Goal: Find specific page/section: Find specific page/section

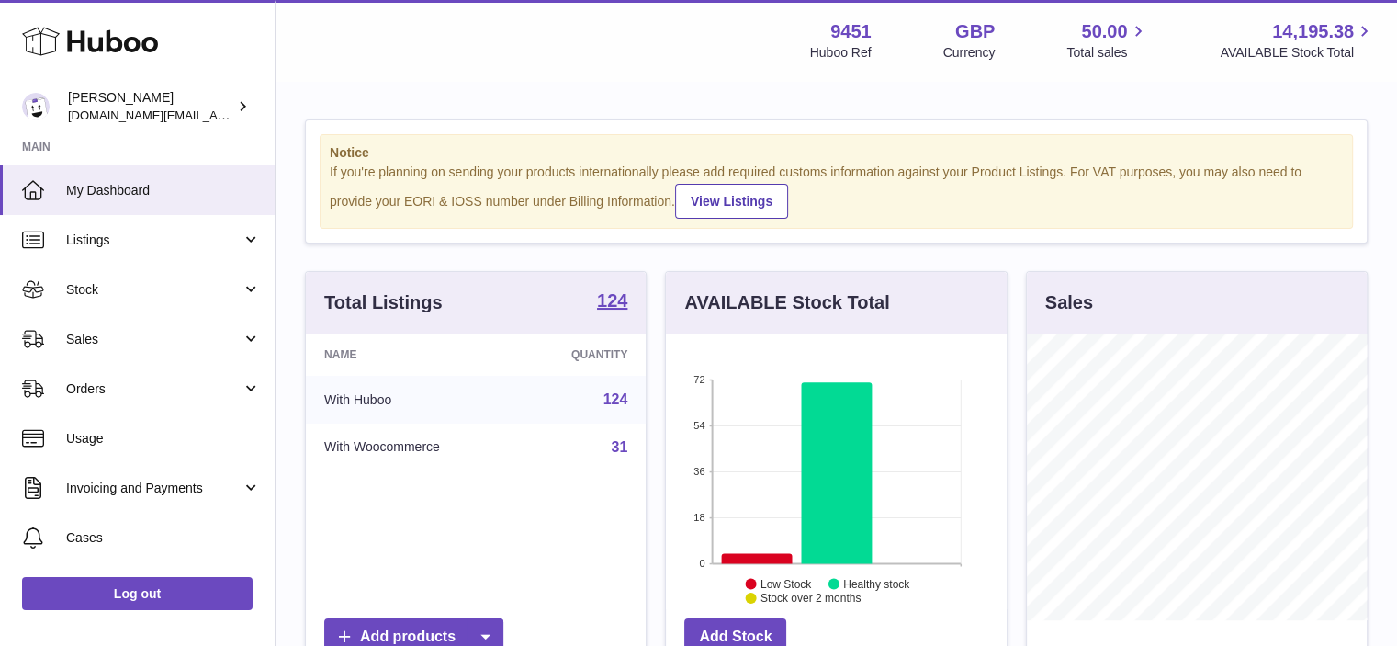
scroll to position [287, 341]
click at [130, 534] on span "Cases" at bounding box center [163, 537] width 195 height 17
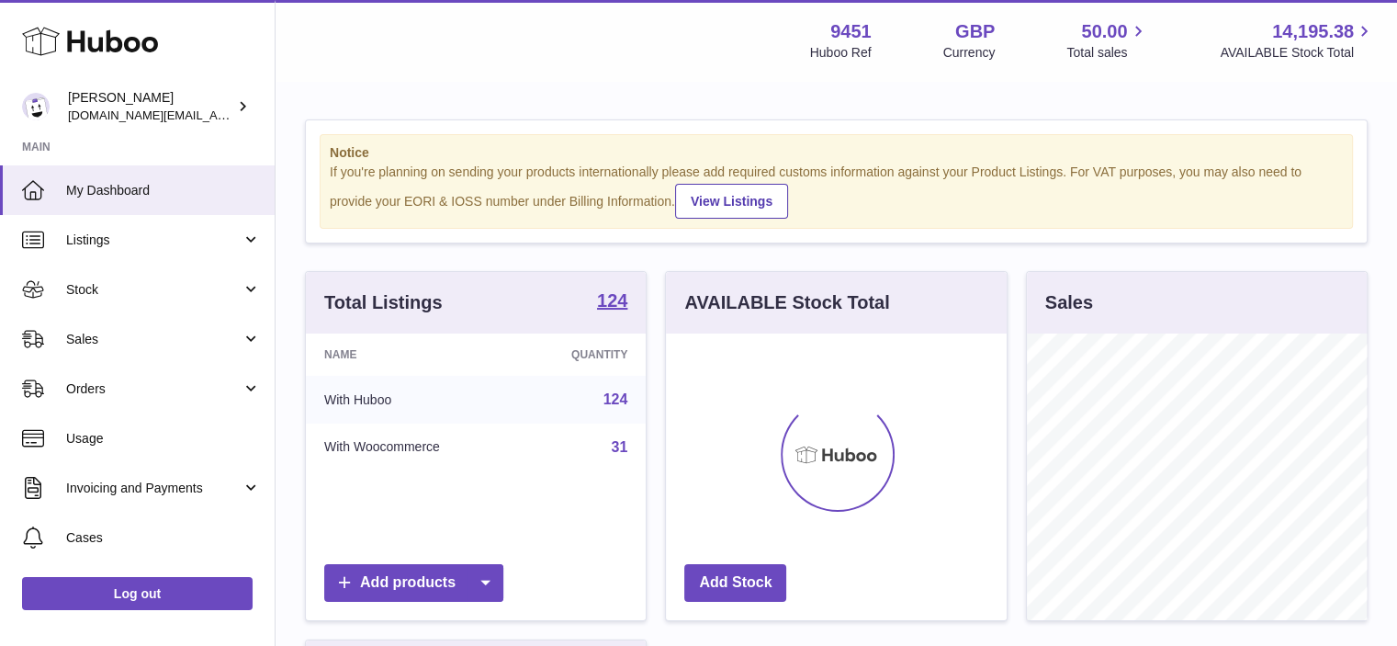
scroll to position [287, 341]
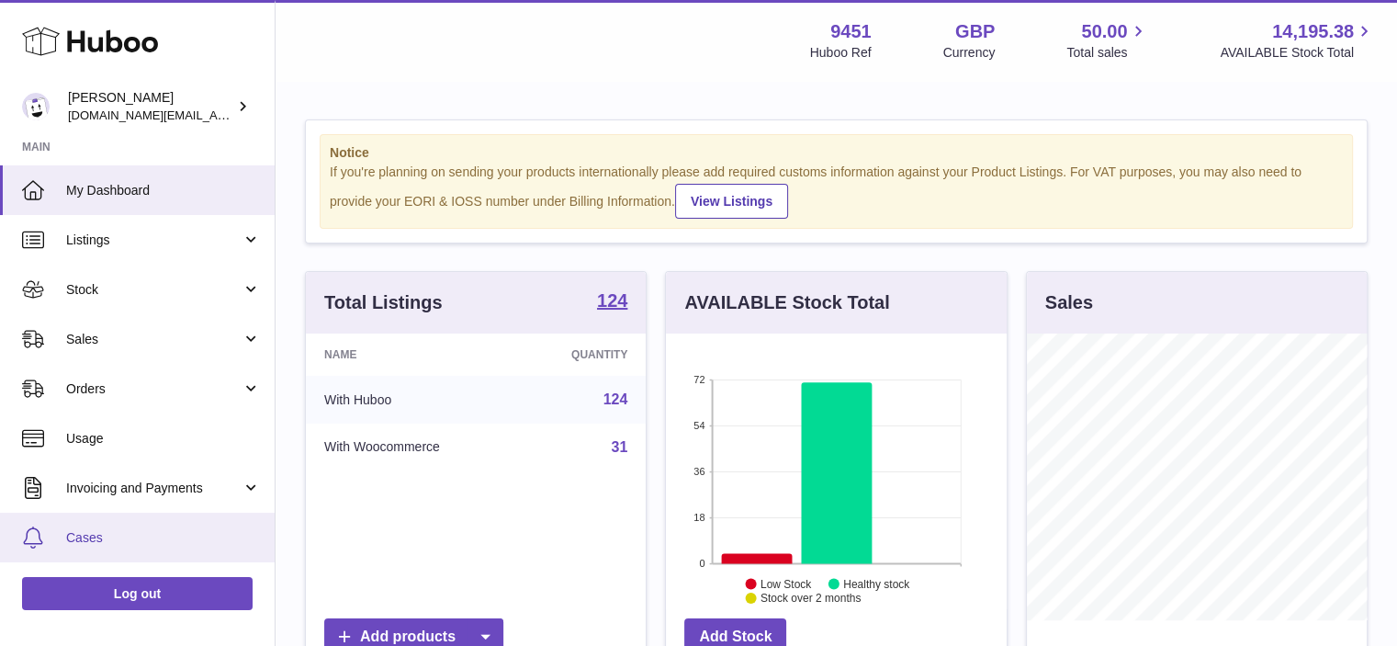
click at [128, 539] on span "Cases" at bounding box center [163, 537] width 195 height 17
